Goal: Task Accomplishment & Management: Complete application form

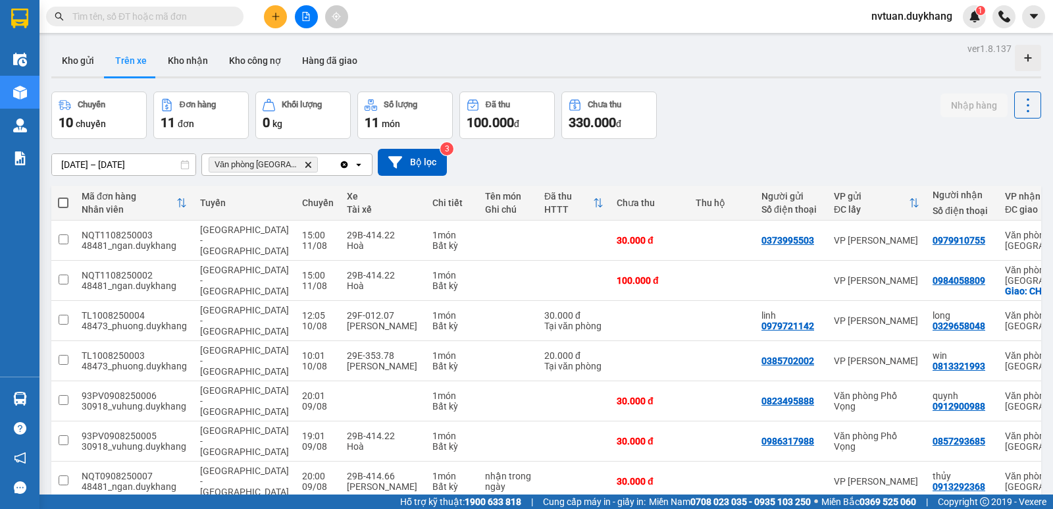
click at [280, 21] on button at bounding box center [275, 16] width 23 height 23
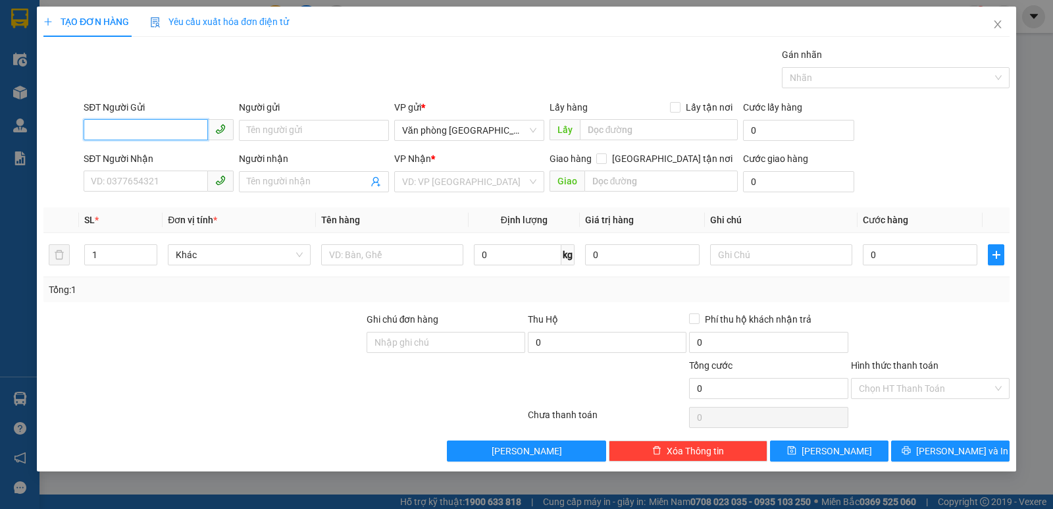
click at [164, 122] on input "SĐT Người Gửi" at bounding box center [146, 129] width 124 height 21
click at [164, 158] on div "0358830902" at bounding box center [158, 156] width 134 height 14
type input "0358830902"
click at [268, 132] on input "Người gửi" at bounding box center [314, 130] width 150 height 21
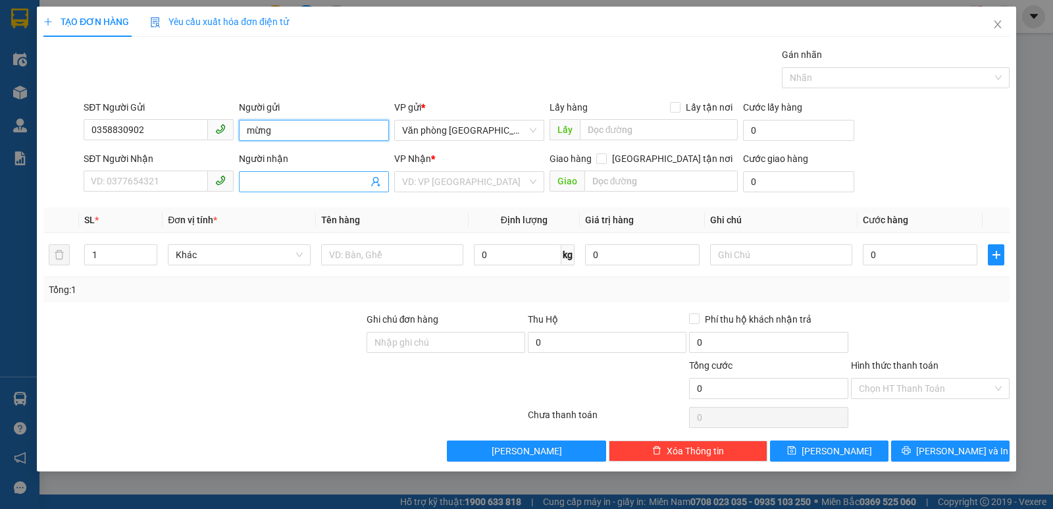
type input "mừng"
click at [276, 184] on input "Người nhận" at bounding box center [307, 181] width 121 height 14
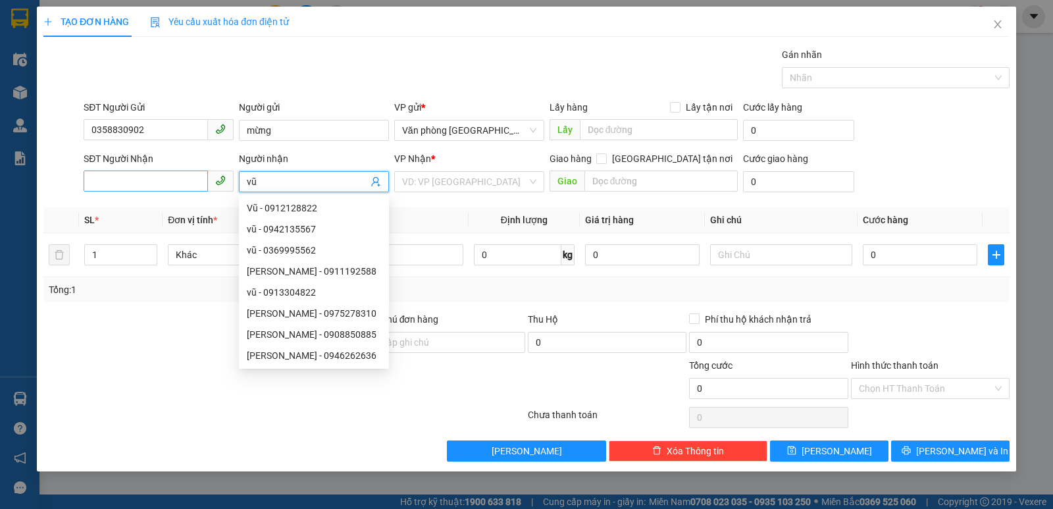
type input "vũ"
click at [159, 177] on input "SĐT Người Nhận" at bounding box center [146, 180] width 124 height 21
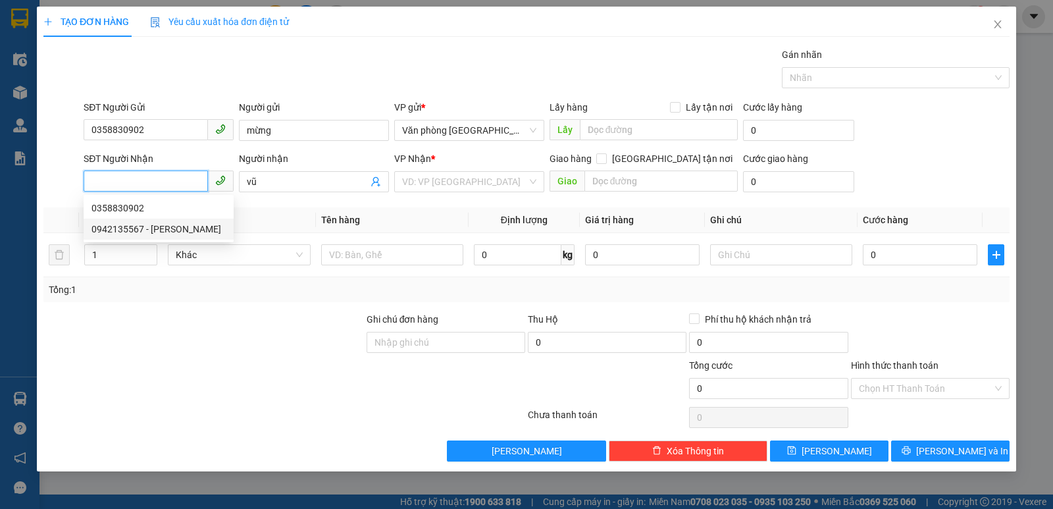
click at [122, 232] on div "0942135567 - [PERSON_NAME]" at bounding box center [158, 229] width 134 height 14
type input "0942135567"
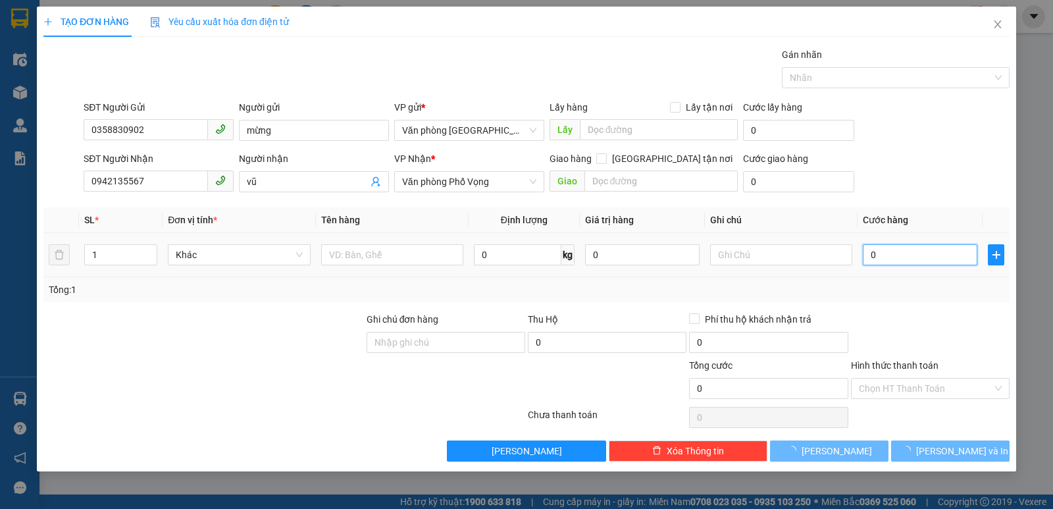
click at [899, 245] on input "0" at bounding box center [920, 254] width 114 height 21
type input "3"
type input "30"
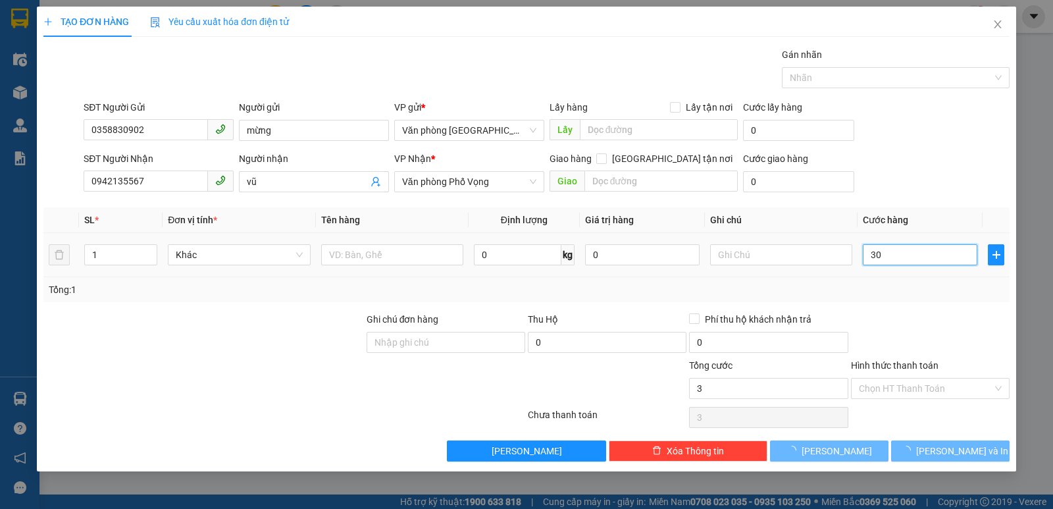
type input "30"
type input "300"
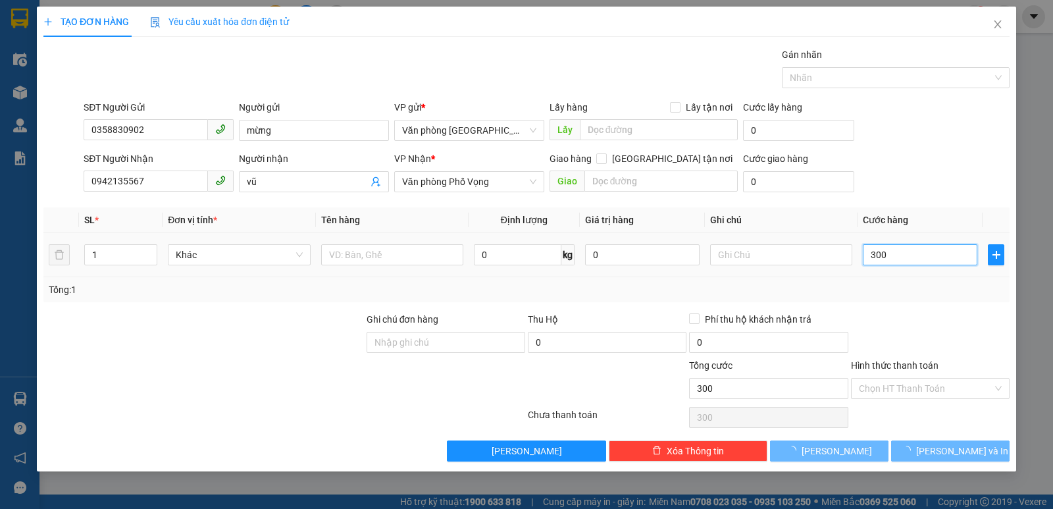
type input "3.000"
type input "30.000"
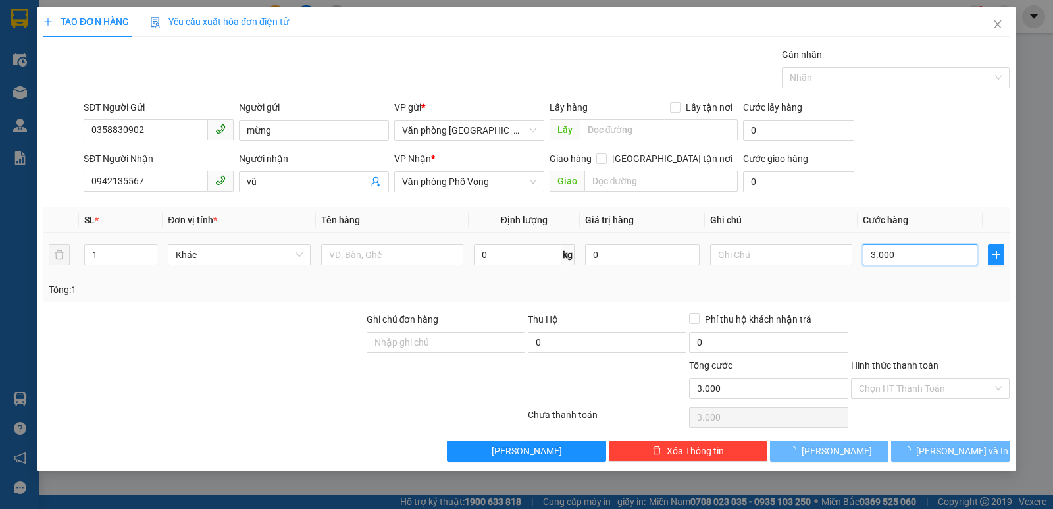
type input "30.000"
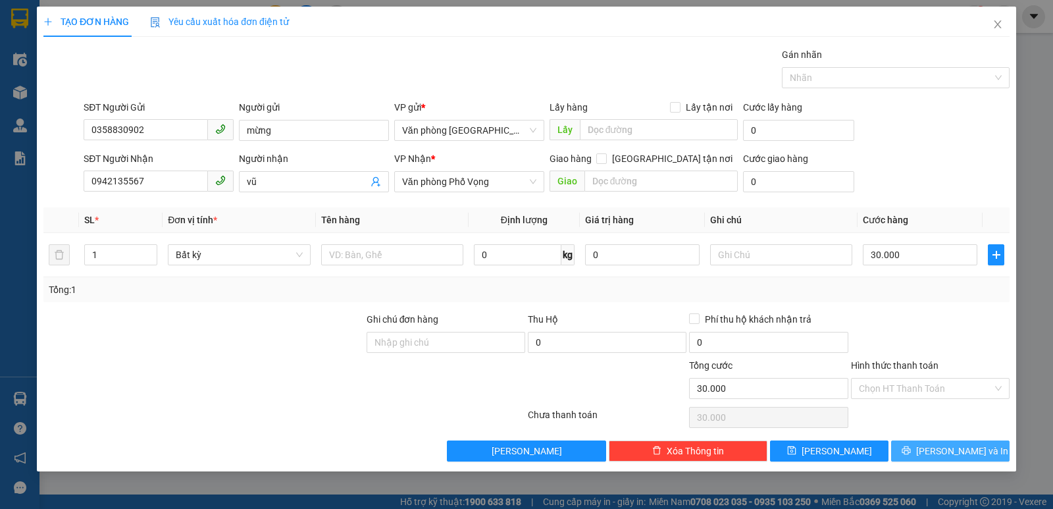
click at [947, 450] on span "[PERSON_NAME] và In" at bounding box center [962, 450] width 92 height 14
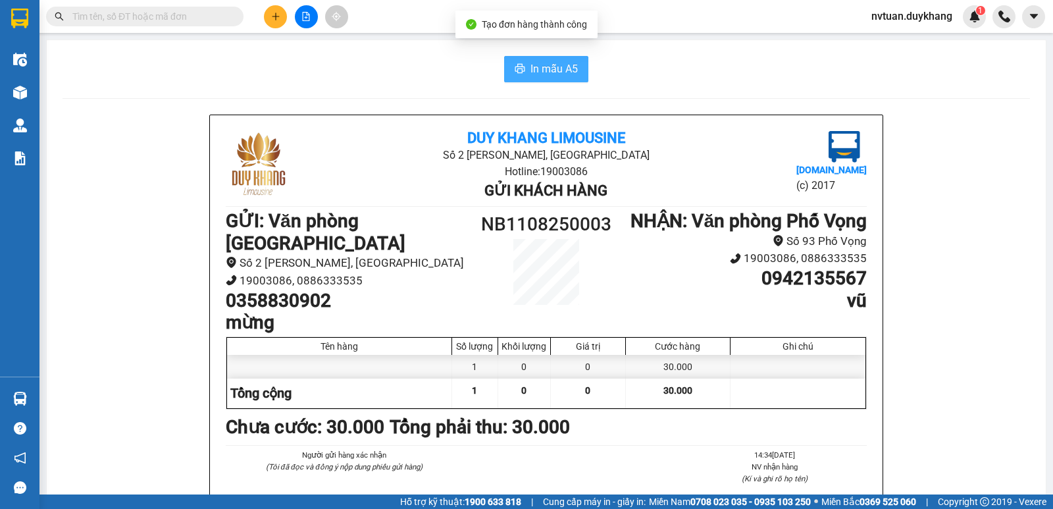
click at [541, 67] on span "In mẫu A5" at bounding box center [553, 69] width 47 height 16
drag, startPoint x: 1052, startPoint y: 380, endPoint x: 238, endPoint y: 56, distance: 875.9
click at [265, 56] on div "In mẫu A5" at bounding box center [546, 69] width 967 height 26
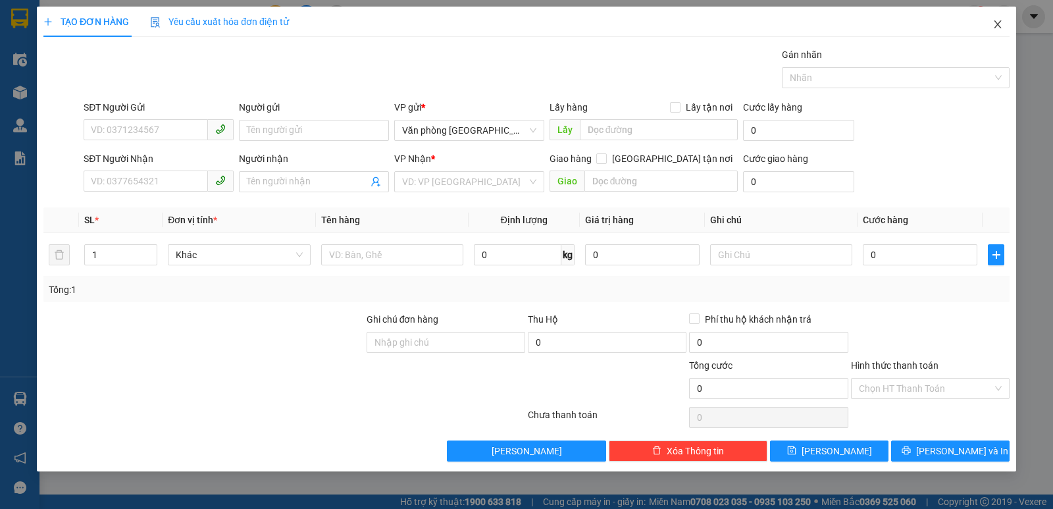
click at [1003, 23] on span "Close" at bounding box center [997, 25] width 37 height 37
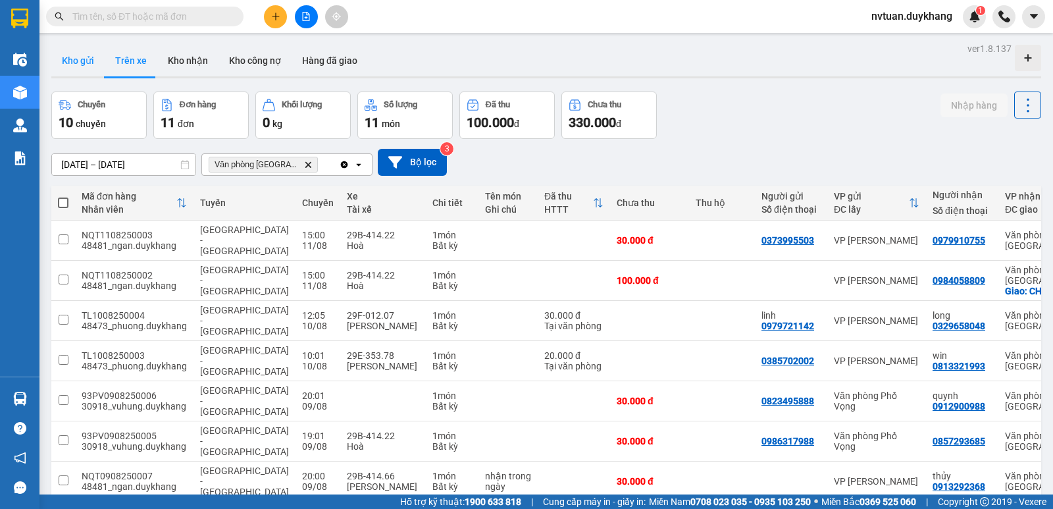
click at [80, 53] on button "Kho gửi" at bounding box center [77, 61] width 53 height 32
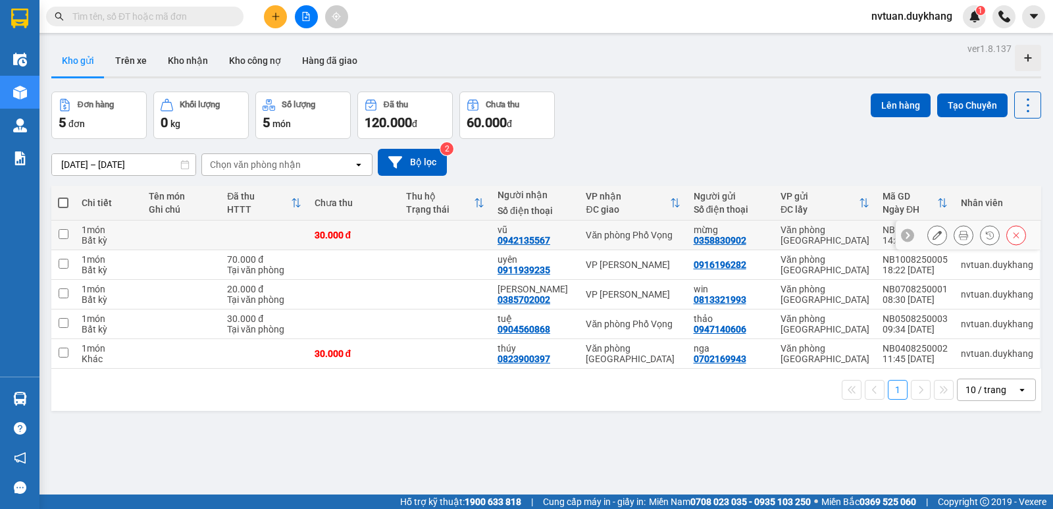
click at [66, 235] on input "checkbox" at bounding box center [64, 234] width 10 height 10
checkbox input "true"
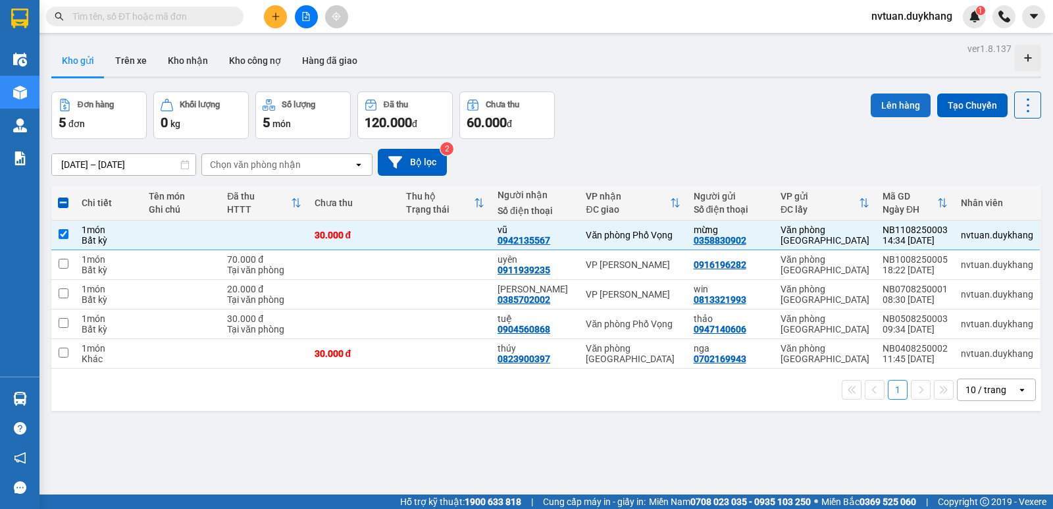
click at [908, 113] on button "Lên hàng" at bounding box center [901, 105] width 60 height 24
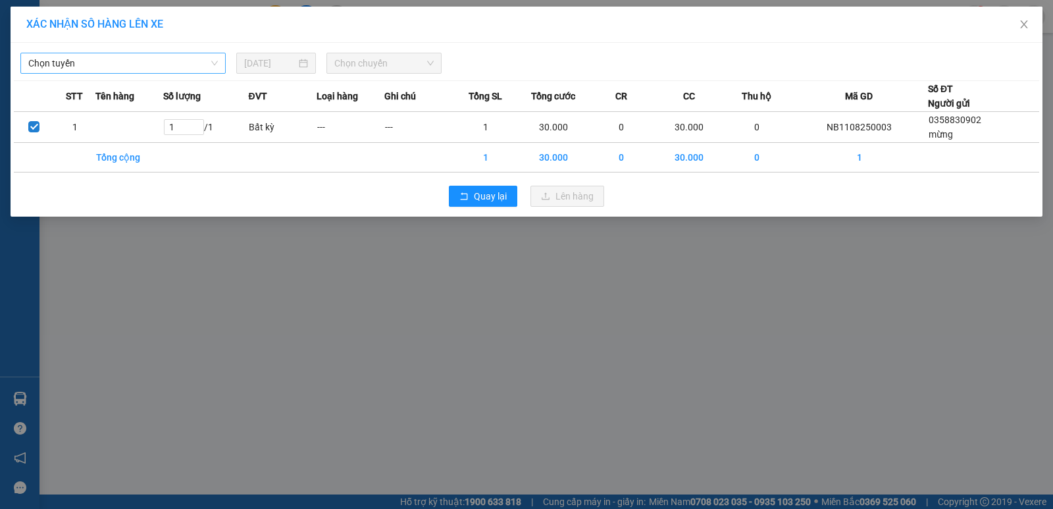
click at [142, 56] on span "Chọn tuyến" at bounding box center [122, 63] width 189 height 20
click at [141, 63] on input "14" at bounding box center [118, 63] width 180 height 20
type input "1"
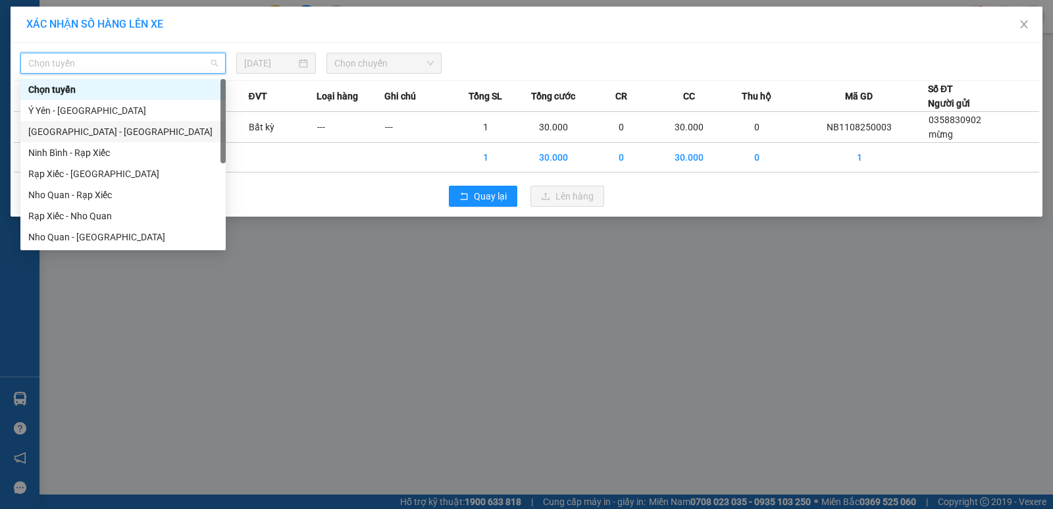
scroll to position [63, 0]
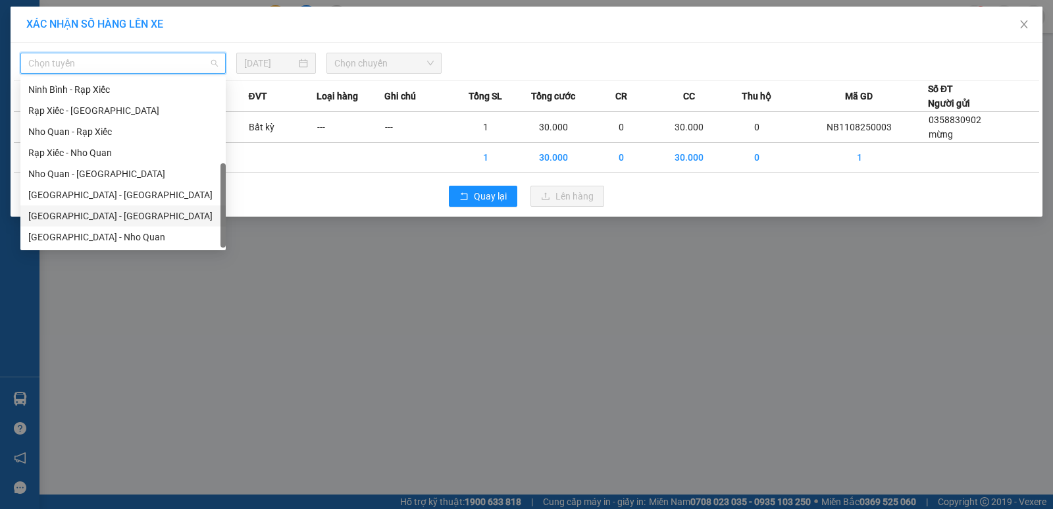
click at [89, 215] on div "[GEOGRAPHIC_DATA] - [GEOGRAPHIC_DATA]" at bounding box center [122, 216] width 189 height 14
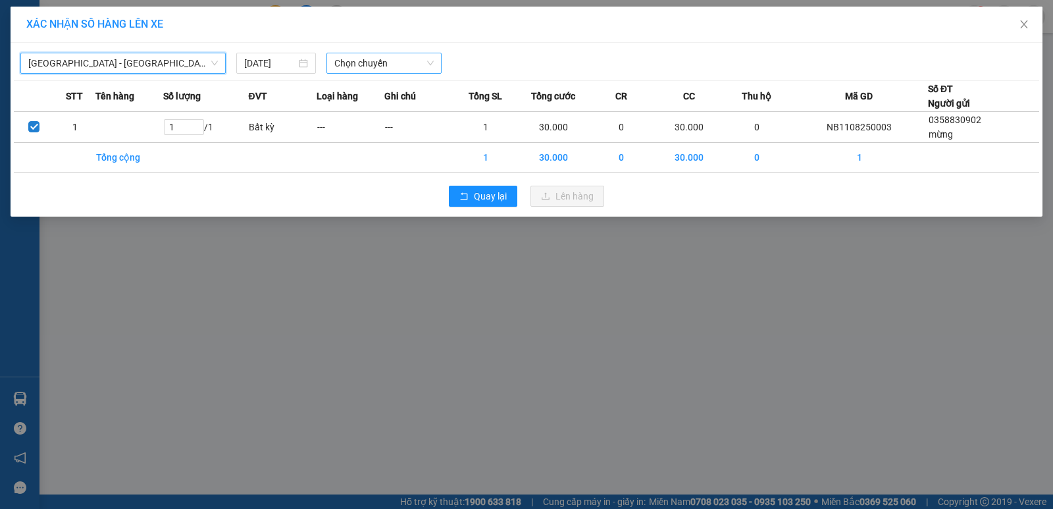
click at [348, 62] on span "Chọn chuyến" at bounding box center [383, 63] width 99 height 20
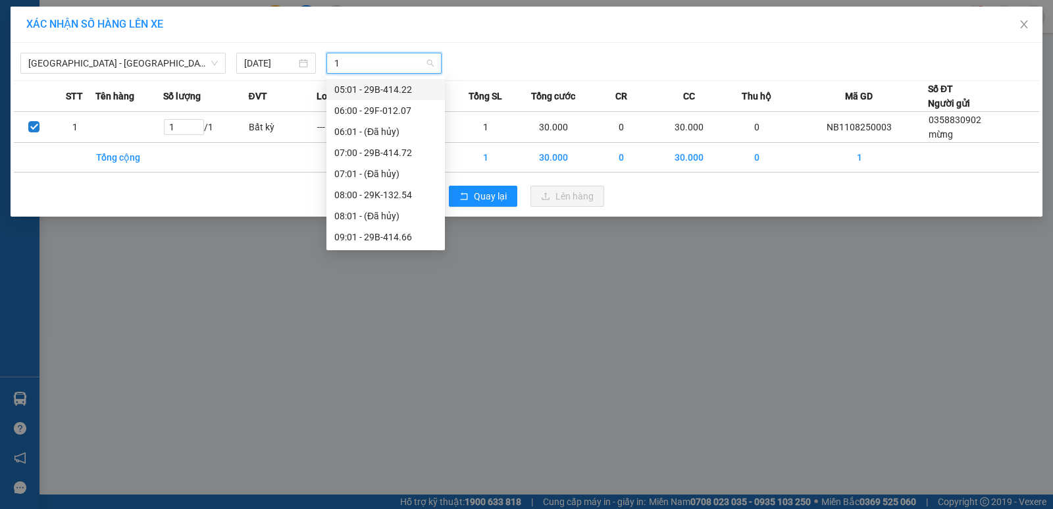
type input "14"
drag, startPoint x: 390, startPoint y: 234, endPoint x: 463, endPoint y: 241, distance: 73.3
click at [390, 236] on div "15:01 - 29B-414.14" at bounding box center [385, 237] width 103 height 14
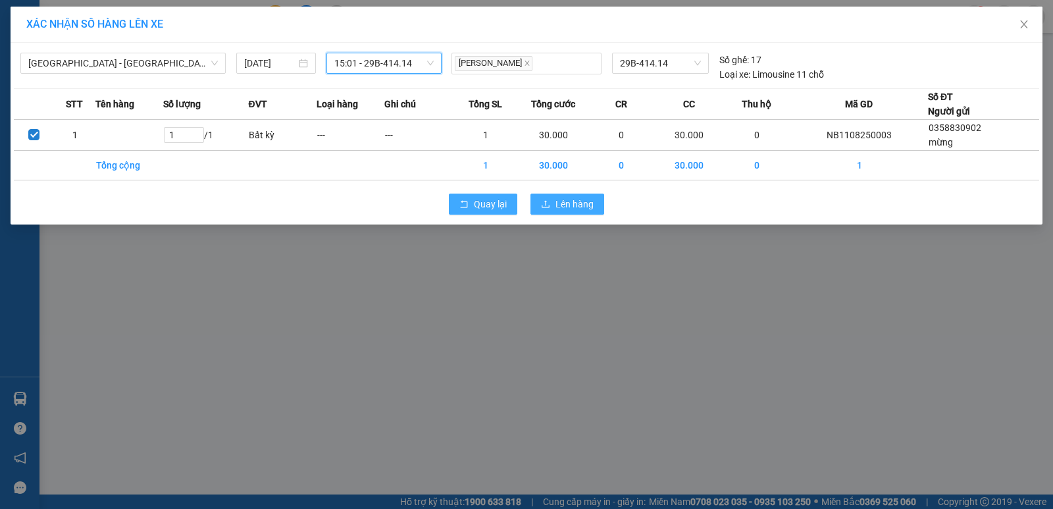
drag, startPoint x: 546, startPoint y: 203, endPoint x: 505, endPoint y: 204, distance: 41.5
click at [544, 201] on icon "upload" at bounding box center [545, 203] width 9 height 9
